Goal: Transaction & Acquisition: Obtain resource

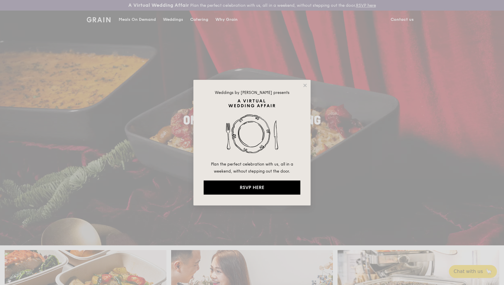
click at [199, 19] on div "Weddings by Grain presents Plan the perfect celebration with us, all in a weeke…" at bounding box center [252, 142] width 504 height 285
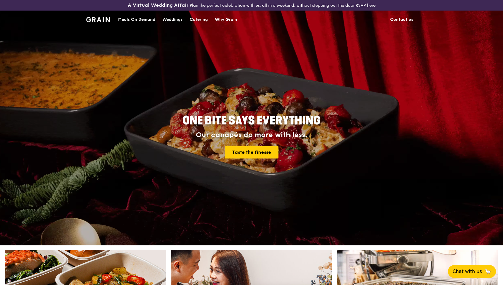
click at [193, 22] on div "Catering" at bounding box center [199, 20] width 18 height 18
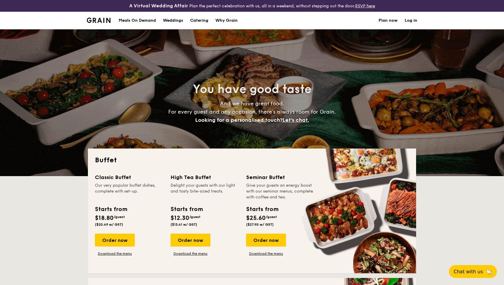
select select
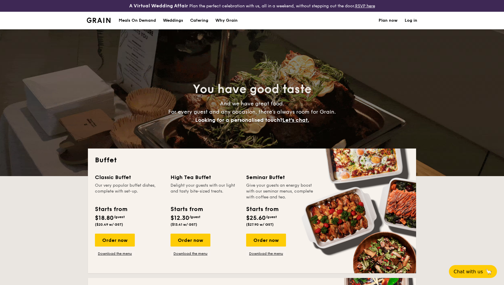
scroll to position [139, 0]
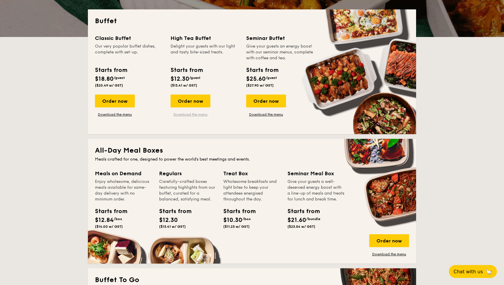
click at [205, 114] on link "Download the menu" at bounding box center [191, 114] width 40 height 5
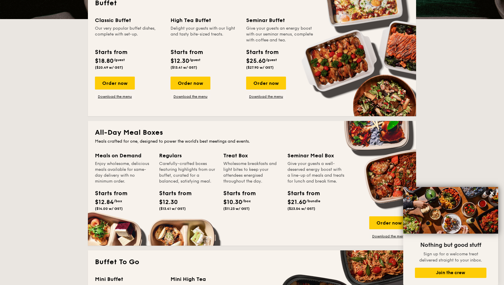
scroll to position [128, 0]
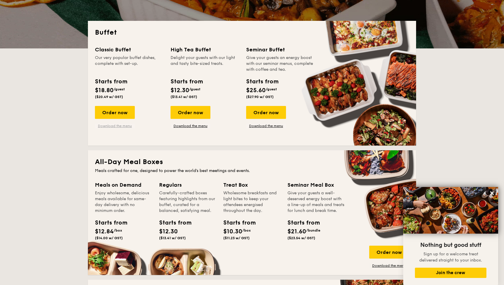
click at [118, 126] on link "Download the menu" at bounding box center [115, 125] width 40 height 5
